Goal: Task Accomplishment & Management: Manage account settings

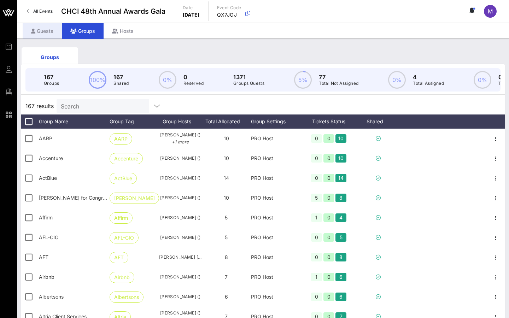
click at [43, 29] on div "Guests" at bounding box center [42, 31] width 39 height 16
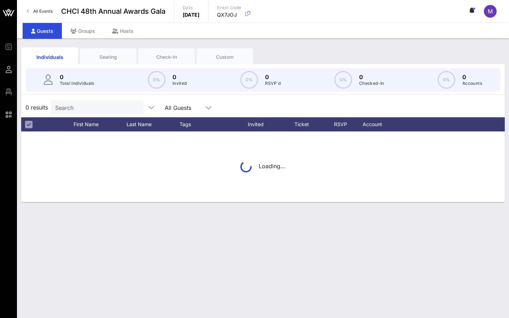
click at [341, 85] on circle at bounding box center [343, 80] width 17 height 17
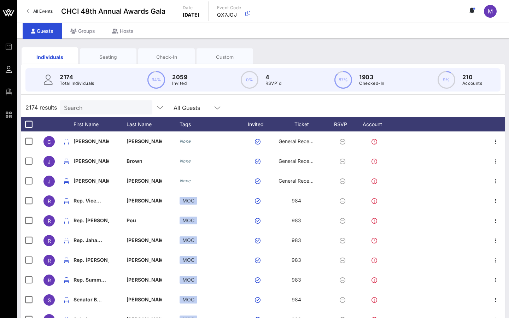
click at [337, 83] on circle at bounding box center [343, 80] width 17 height 17
click at [347, 82] on circle at bounding box center [343, 80] width 17 height 17
click at [375, 14] on div "M" at bounding box center [490, 11] width 13 height 13
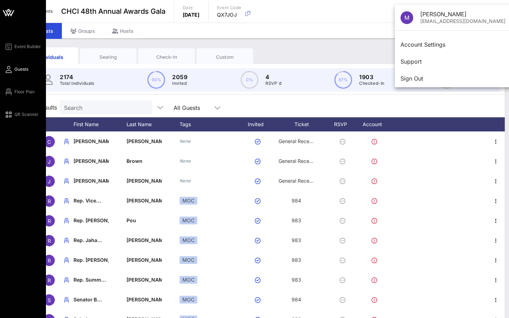
click at [5, 11] on icon at bounding box center [8, 12] width 17 height 17
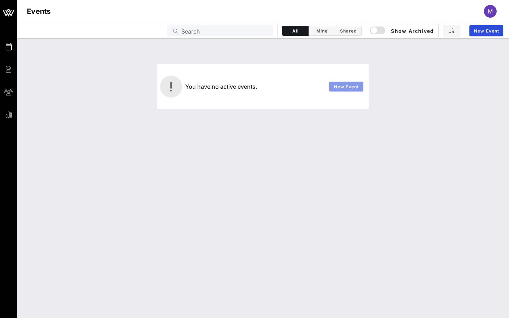
click at [353, 88] on span "New Event" at bounding box center [346, 86] width 25 height 5
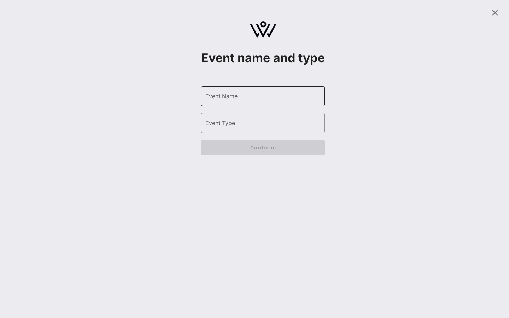
click at [269, 106] on div "Event Name" at bounding box center [262, 96] width 115 height 20
click at [375, 10] on icon at bounding box center [494, 12] width 8 height 8
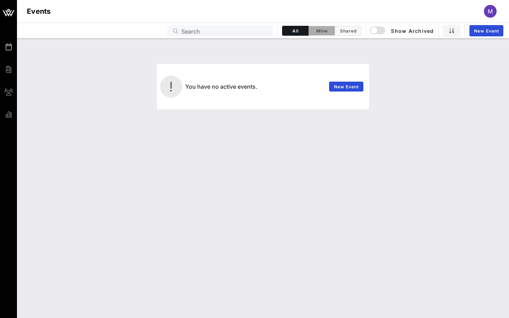
click at [317, 33] on span "Mine" at bounding box center [322, 30] width 18 height 5
click at [337, 33] on button "Shared" at bounding box center [348, 31] width 27 height 10
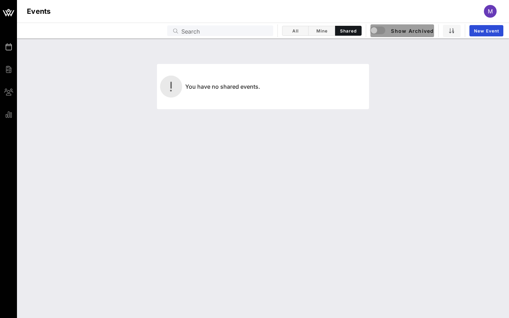
click at [375, 29] on span "Show Archived" at bounding box center [402, 31] width 63 height 8
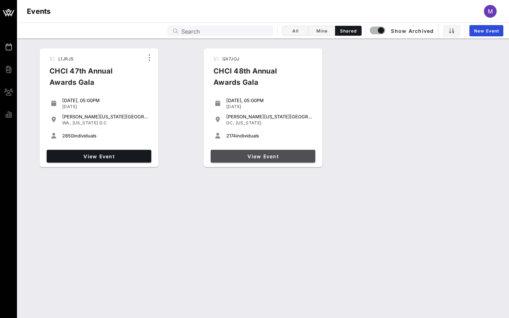
click at [278, 156] on span "View Event" at bounding box center [262, 156] width 99 height 6
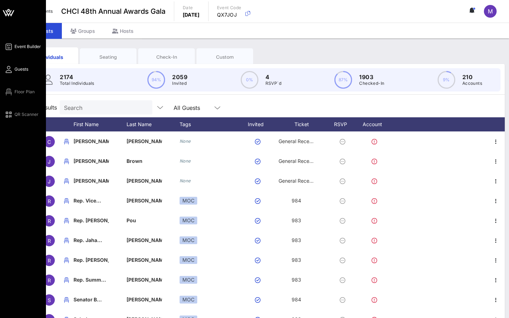
click at [20, 45] on span "Event Builder" at bounding box center [27, 46] width 27 height 6
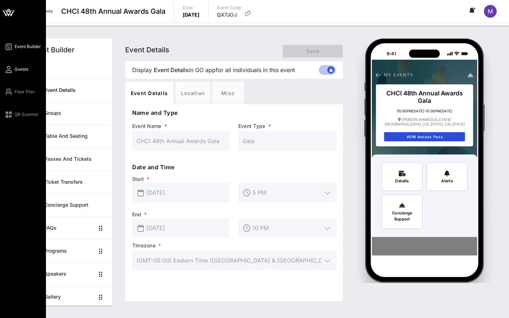
click at [19, 71] on span "Guests" at bounding box center [21, 69] width 14 height 6
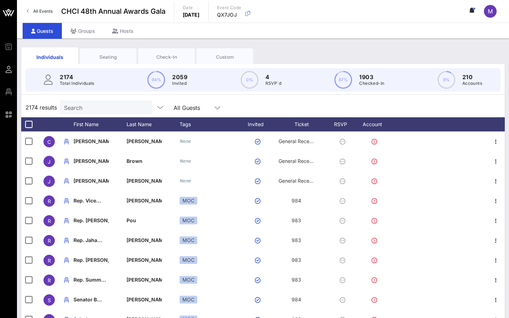
click at [170, 59] on div "Check-In" at bounding box center [166, 57] width 46 height 7
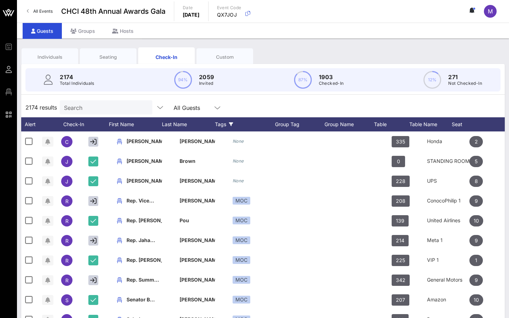
scroll to position [0, 18]
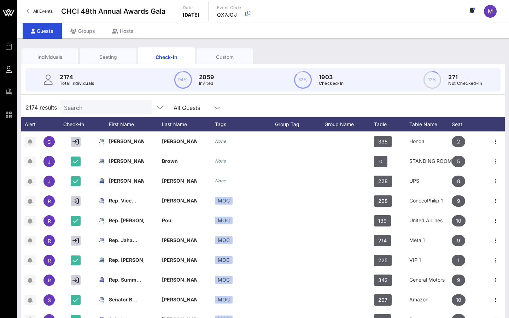
click at [203, 109] on input "text" at bounding box center [207, 107] width 9 height 9
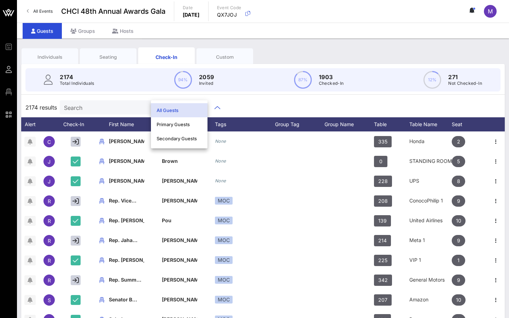
click at [215, 111] on div "2174 results Search All Guests" at bounding box center [262, 108] width 483 height 20
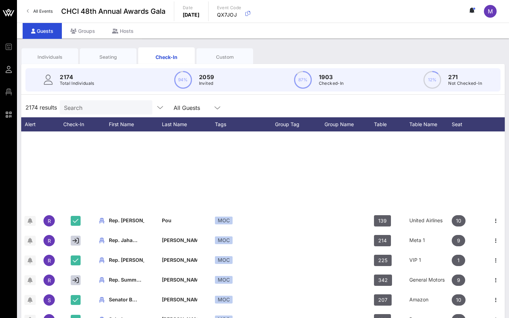
scroll to position [193, 18]
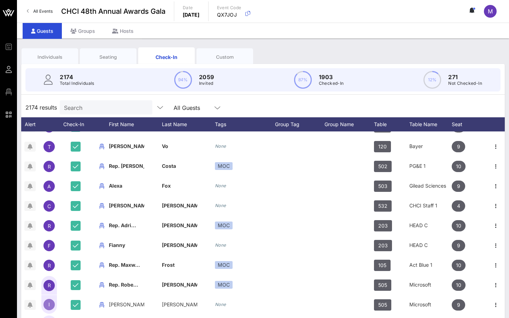
click at [214, 106] on icon at bounding box center [217, 108] width 6 height 8
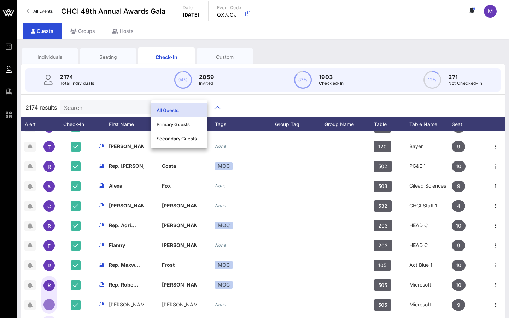
click at [375, 81] on circle at bounding box center [432, 80] width 17 height 17
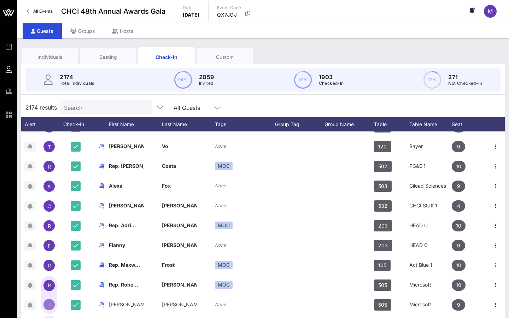
click at [375, 77] on p "271" at bounding box center [465, 77] width 34 height 8
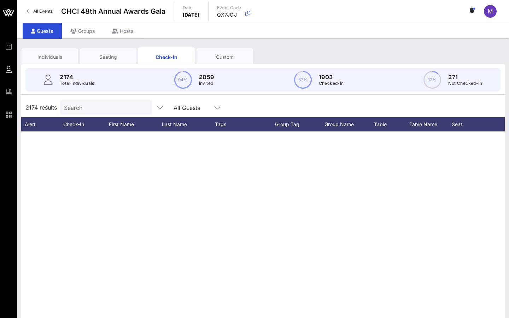
scroll to position [0, 18]
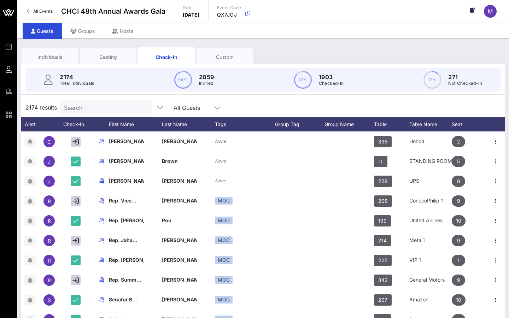
click at [133, 104] on div "Search" at bounding box center [106, 107] width 93 height 14
click at [156, 104] on icon "button" at bounding box center [160, 107] width 8 height 8
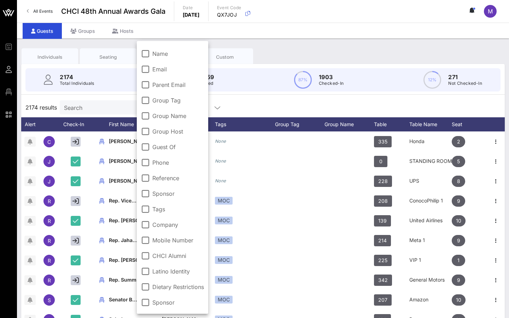
scroll to position [33, 0]
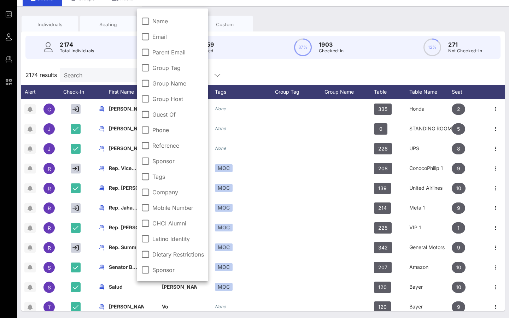
click at [161, 223] on label "CHCI Alumni" at bounding box center [178, 223] width 52 height 7
click at [275, 71] on div "2174 results Search All Guests Clear all Filters" at bounding box center [262, 75] width 483 height 20
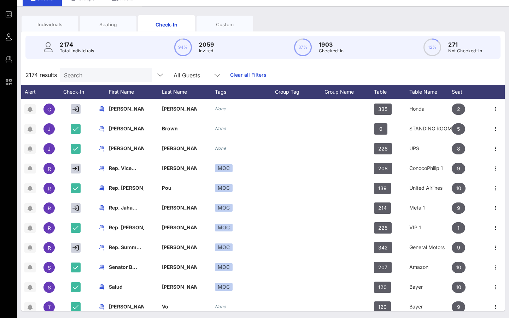
click at [230, 74] on link "Clear all Filters" at bounding box center [248, 75] width 36 height 8
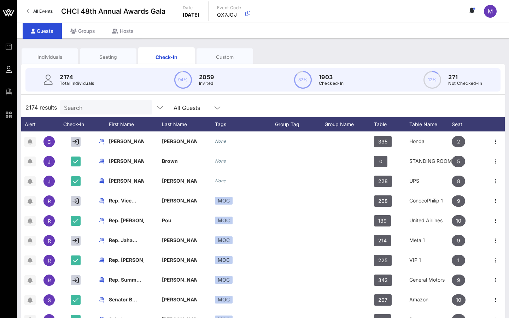
click at [214, 107] on icon at bounding box center [217, 108] width 6 height 8
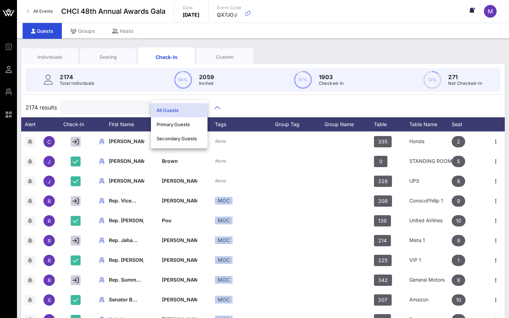
click at [93, 107] on input "text" at bounding box center [105, 107] width 83 height 9
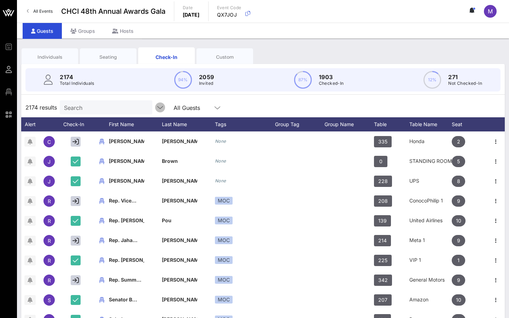
click at [156, 108] on icon "button" at bounding box center [160, 107] width 8 height 8
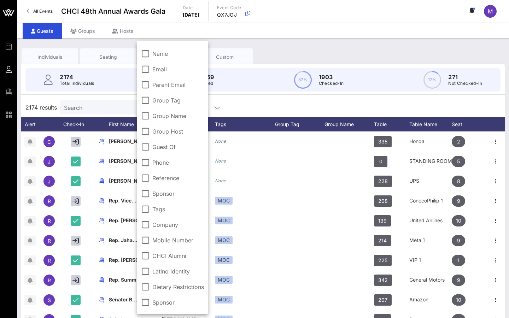
scroll to position [33, 0]
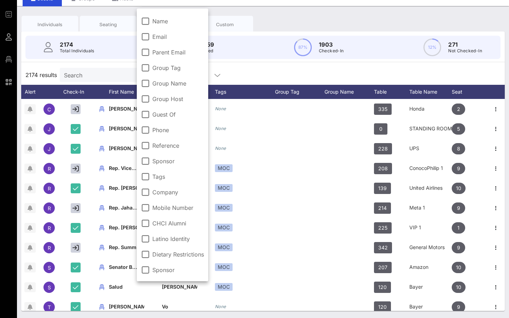
click at [177, 222] on label "CHCI Alumni" at bounding box center [178, 223] width 52 height 7
click at [248, 60] on div "2174 Total Individuals 94% 2059 Invited 87% 1903 Checked-In 12% 271 Not Checked…" at bounding box center [263, 47] width 492 height 32
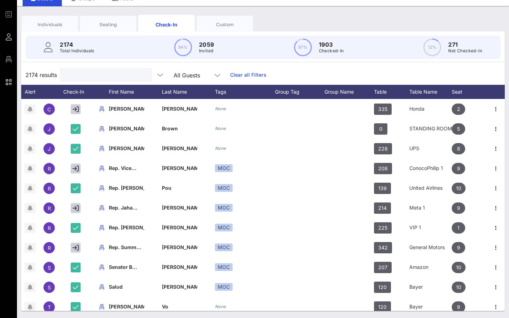
click at [84, 75] on input "text" at bounding box center [105, 74] width 83 height 9
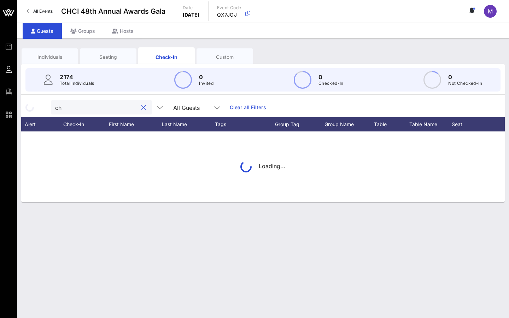
scroll to position [0, 0]
type input "c"
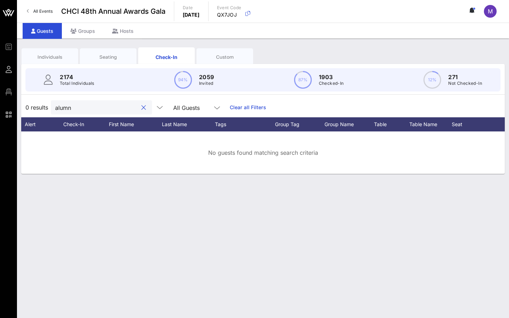
click at [200, 103] on div "All Guests" at bounding box center [197, 107] width 48 height 14
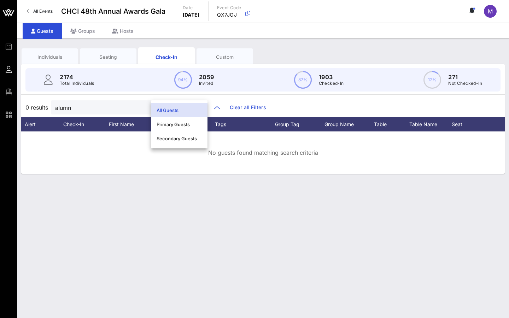
click at [136, 105] on div "alumn All Guests" at bounding box center [138, 107] width 175 height 14
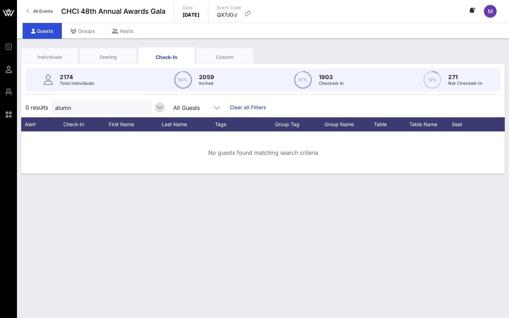
click at [155, 106] on icon "button" at bounding box center [159, 107] width 8 height 8
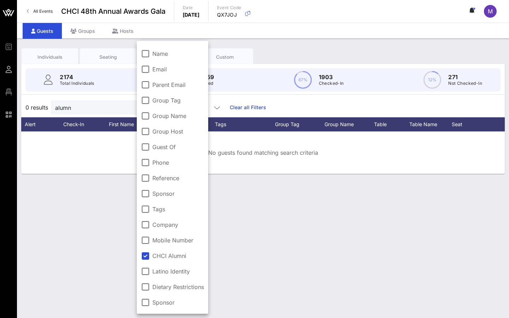
click at [168, 254] on label "CHCI Alumni" at bounding box center [178, 255] width 52 height 7
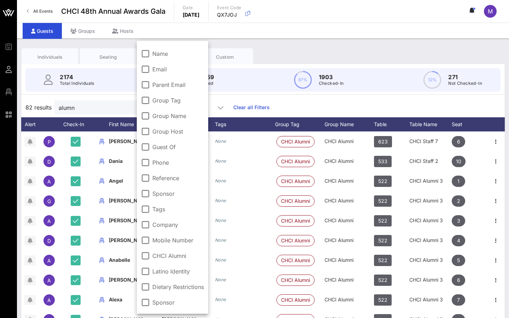
click at [159, 257] on label "CHCI Alumni" at bounding box center [178, 255] width 52 height 7
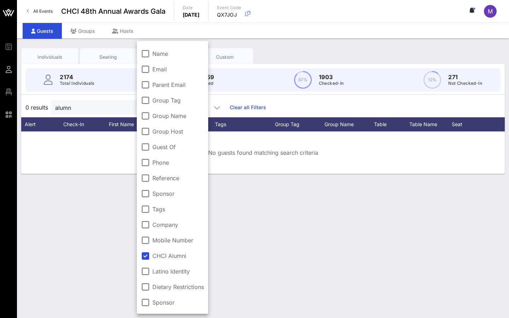
click at [84, 102] on div "alumn" at bounding box center [96, 107] width 83 height 14
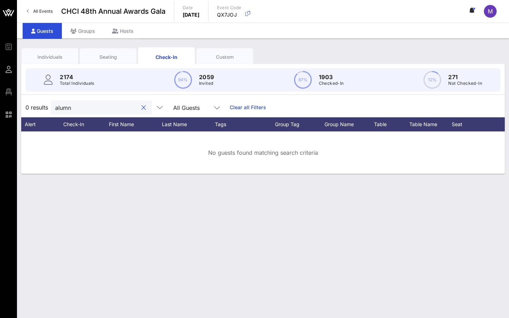
type input "alum"
click at [125, 112] on div "alum" at bounding box center [101, 107] width 101 height 14
click at [139, 104] on div at bounding box center [143, 108] width 8 height 8
click at [141, 108] on button "clear icon" at bounding box center [143, 107] width 5 height 7
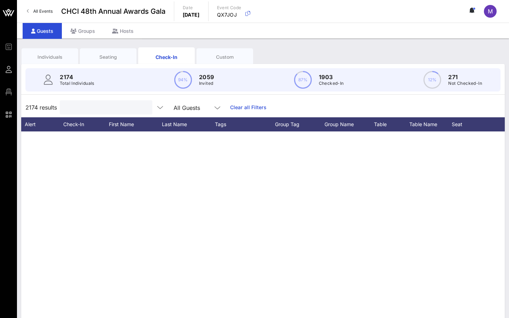
scroll to position [0, 18]
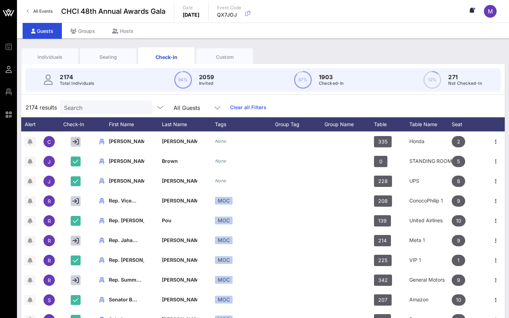
click at [233, 104] on link "Clear all Filters" at bounding box center [248, 108] width 36 height 8
